Goal: Transaction & Acquisition: Book appointment/travel/reservation

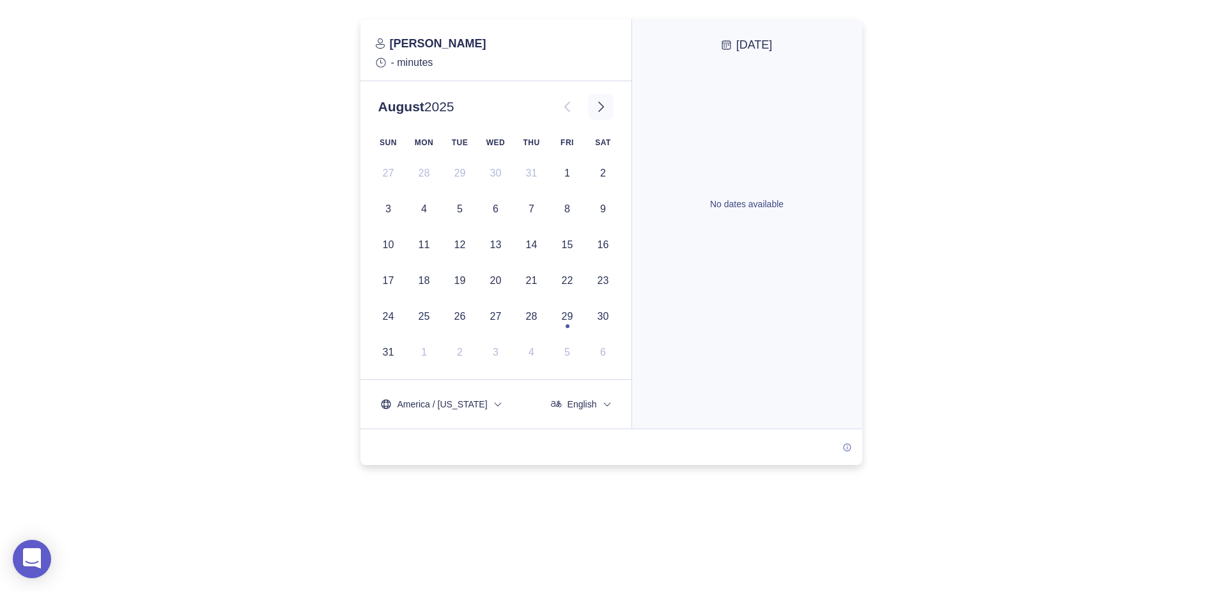
click at [601, 111] on icon at bounding box center [600, 106] width 15 height 15
click at [600, 112] on icon at bounding box center [600, 106] width 15 height 15
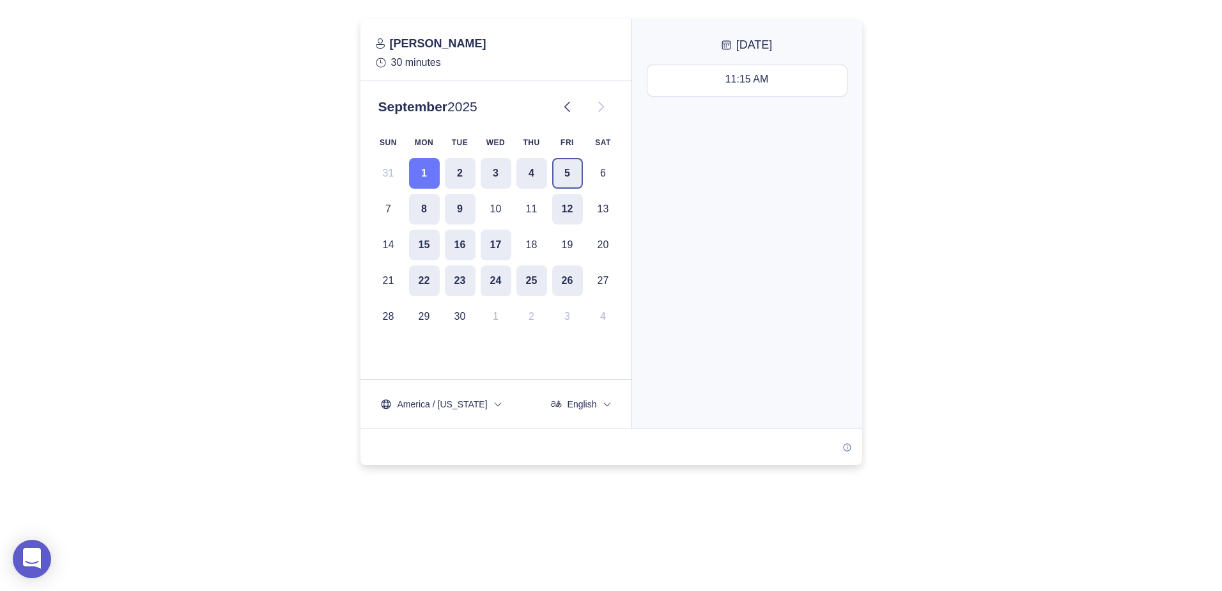
click at [564, 174] on button "5" at bounding box center [567, 173] width 31 height 31
click at [713, 196] on div "11:30 AM - 12:00 PM" at bounding box center [747, 196] width 96 height 14
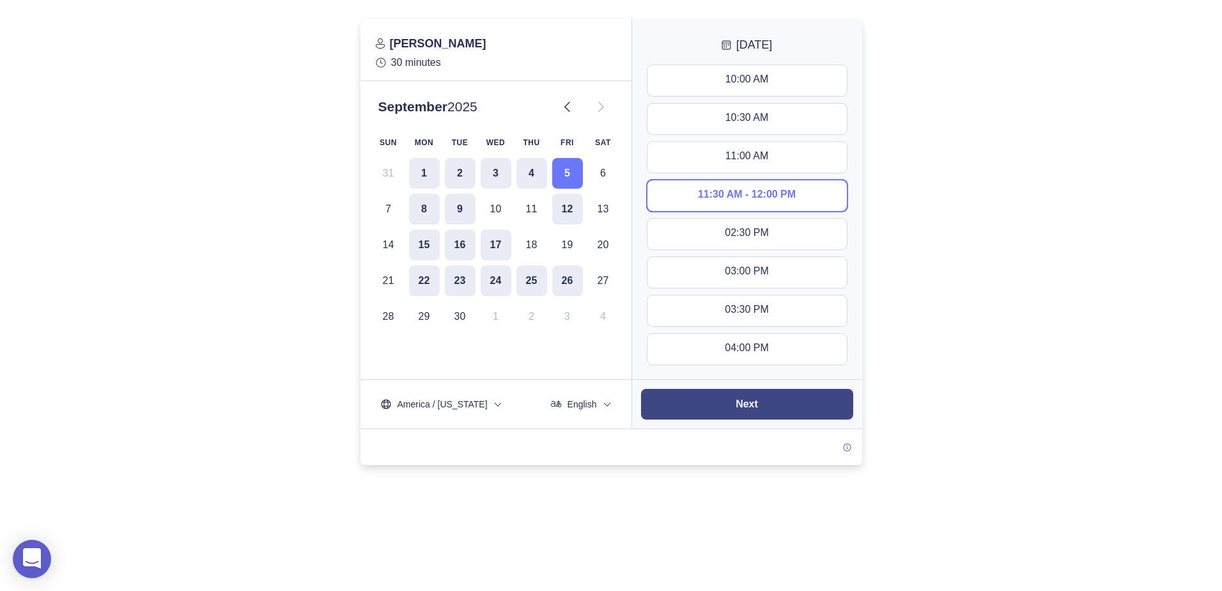
click at [730, 403] on button "Next" at bounding box center [747, 404] width 212 height 31
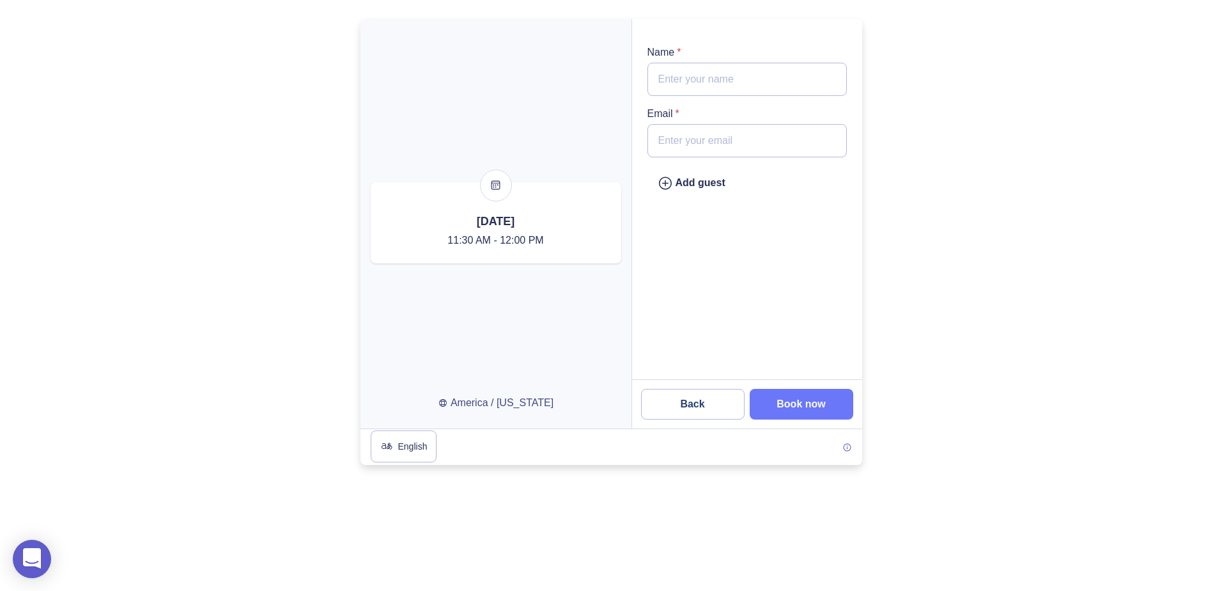
click at [688, 75] on input "Name *" at bounding box center [746, 79] width 199 height 33
click at [673, 79] on input "Name *" at bounding box center [746, 79] width 199 height 33
type input "G"
paste input "[PERSON_NAME]"
type input "[PERSON_NAME]"
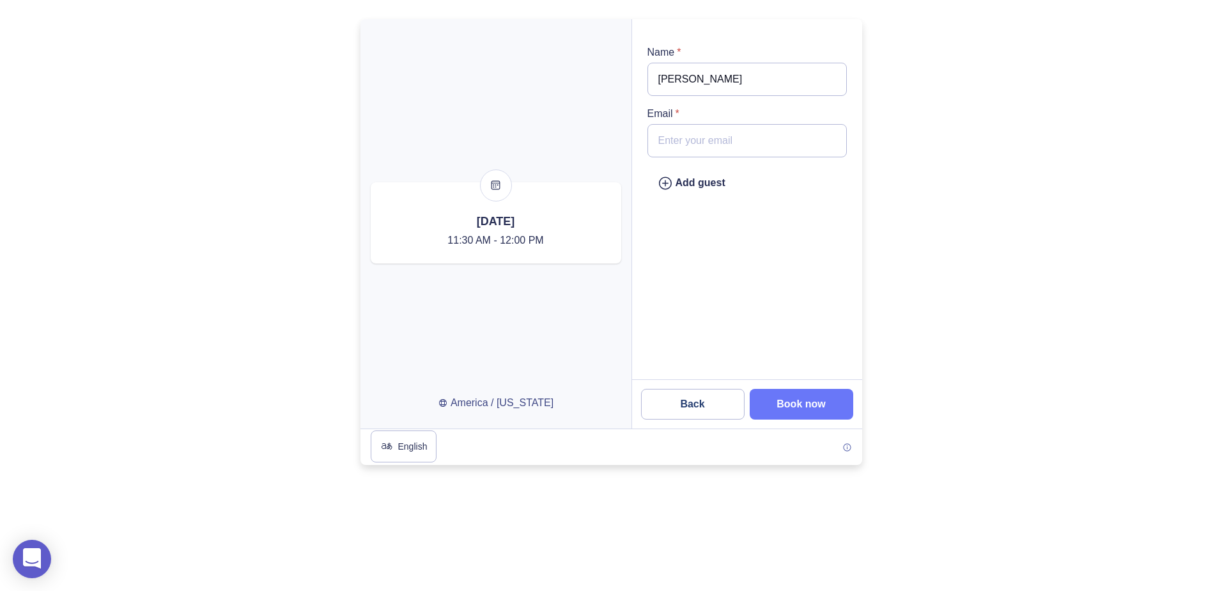
click at [690, 134] on input "Email *" at bounding box center [746, 140] width 199 height 33
type input "[EMAIL_ADDRESS][DOMAIN_NAME]"
click at [667, 287] on div "Add guest" at bounding box center [747, 204] width 230 height 350
click at [664, 186] on icon "type" at bounding box center [665, 183] width 15 height 16
click at [665, 197] on input "email" at bounding box center [746, 201] width 199 height 33
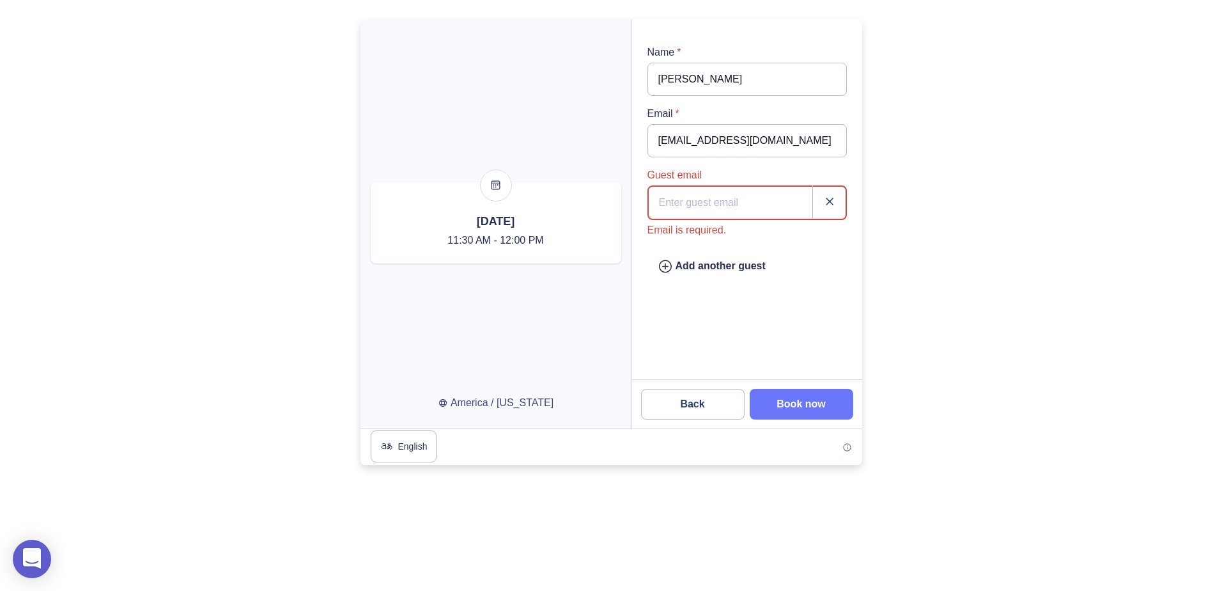
paste input "[EMAIL_ADDRESS][DOMAIN_NAME]"
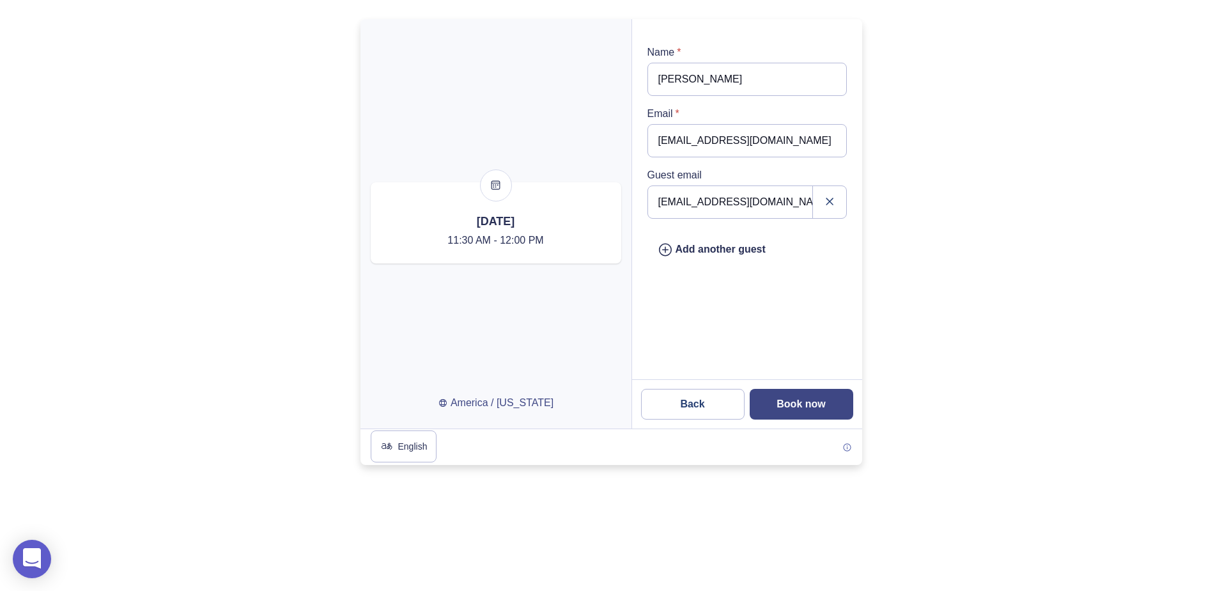
type input "[EMAIL_ADDRESS][DOMAIN_NAME]"
click at [797, 410] on button "Book now" at bounding box center [802, 404] width 104 height 31
